Goal: Task Accomplishment & Management: Use online tool/utility

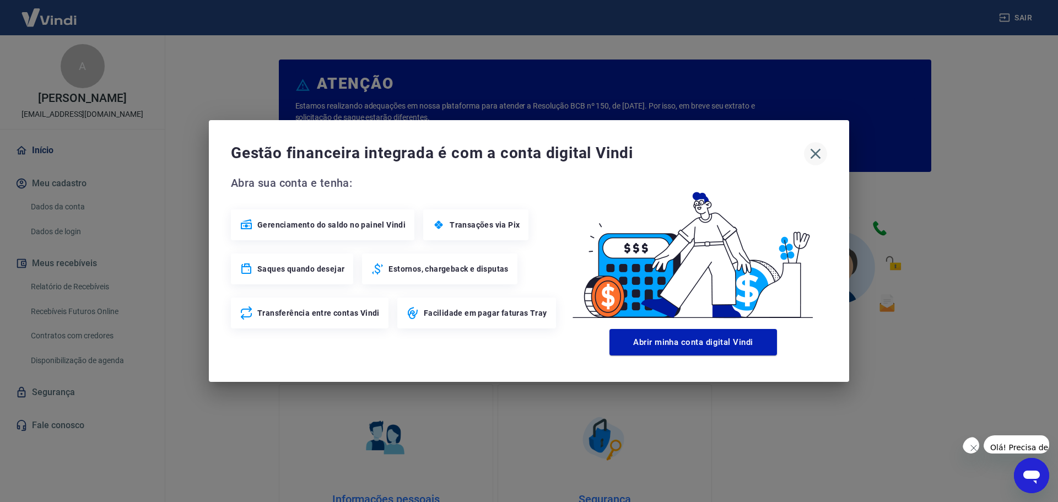
click at [815, 152] on icon "button" at bounding box center [816, 154] width 18 height 18
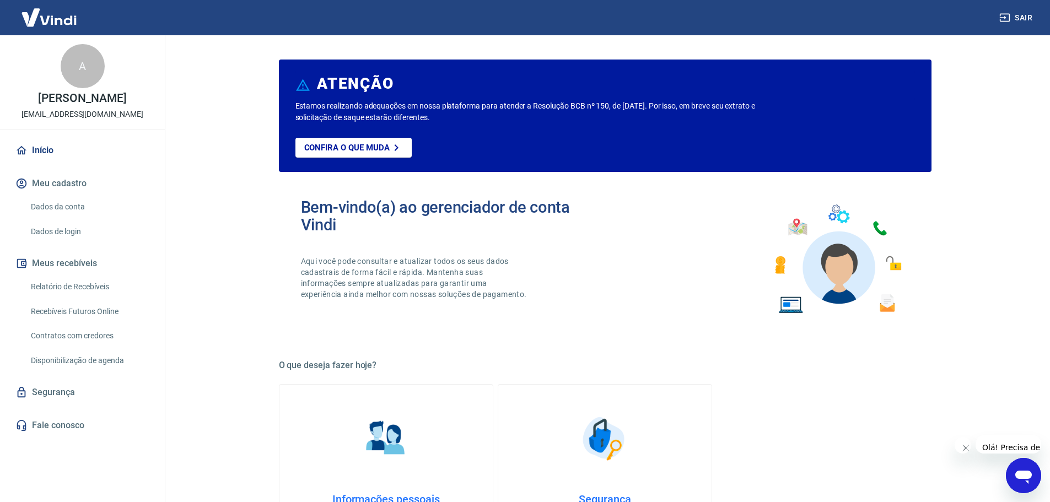
click at [98, 296] on link "Relatório de Recebíveis" at bounding box center [88, 287] width 125 height 23
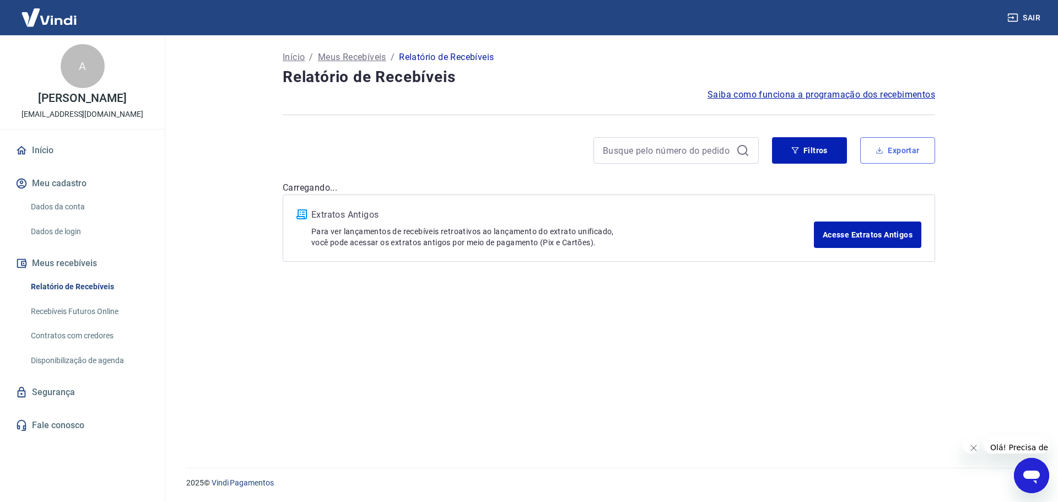
click at [923, 147] on button "Exportar" at bounding box center [898, 150] width 75 height 26
